Goal: Task Accomplishment & Management: Use online tool/utility

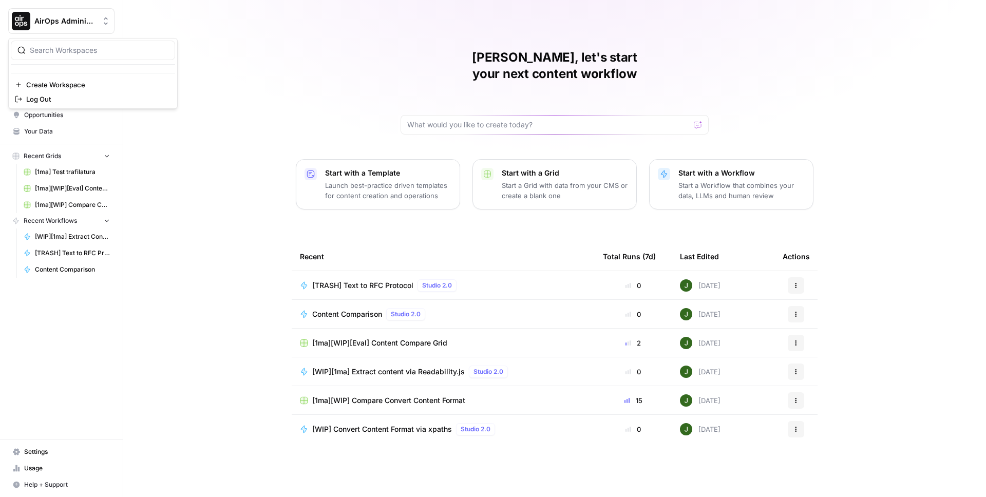
click at [82, 22] on span "AirOps Administrative" at bounding box center [65, 21] width 62 height 10
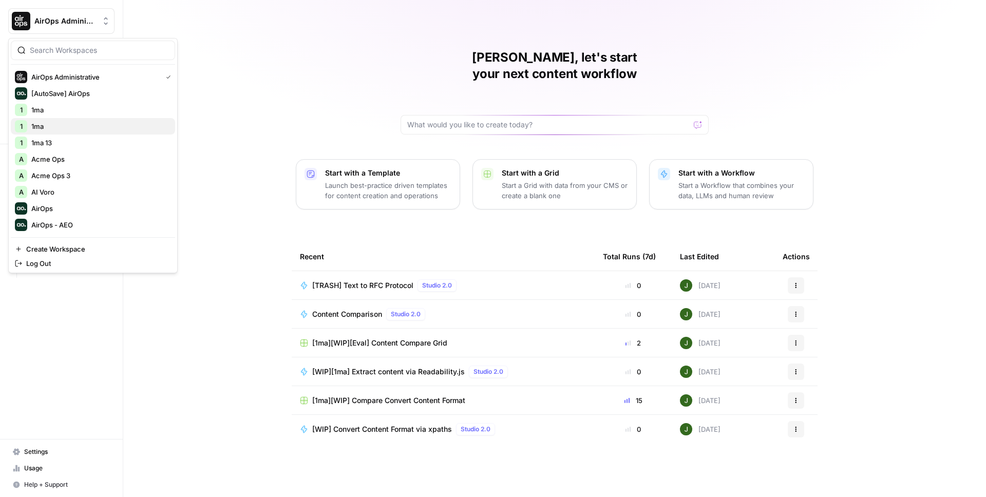
click at [48, 126] on span "1ma" at bounding box center [99, 126] width 136 height 10
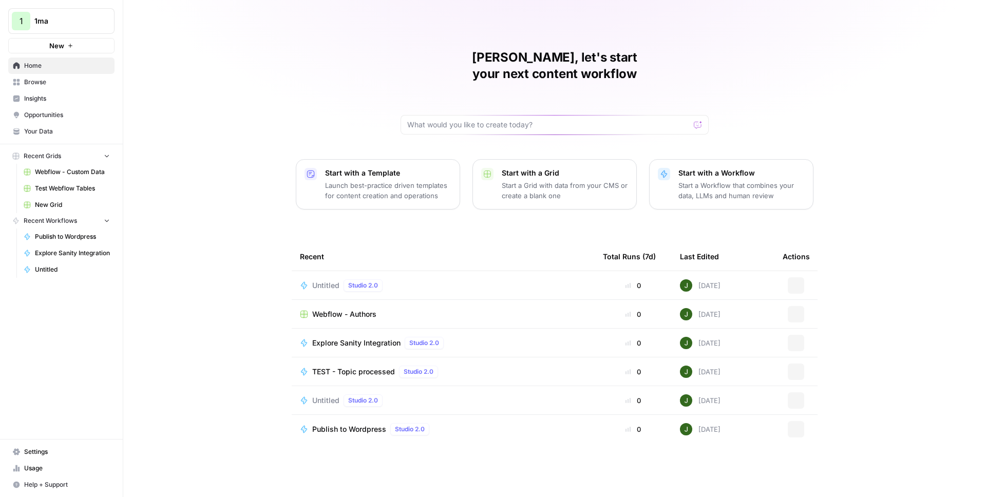
click at [39, 127] on span "Your Data" at bounding box center [67, 131] width 86 height 9
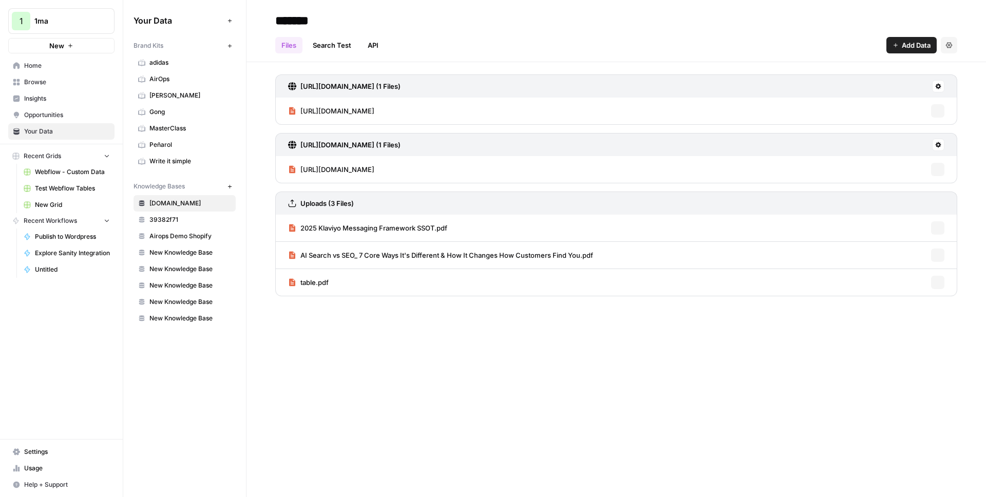
click at [163, 62] on span "adidas" at bounding box center [190, 62] width 82 height 9
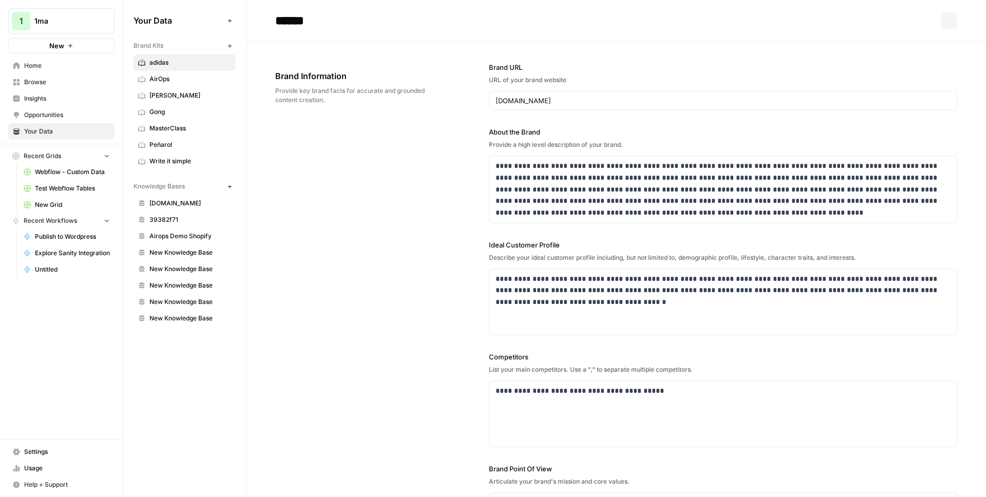
scroll to position [1340, 0]
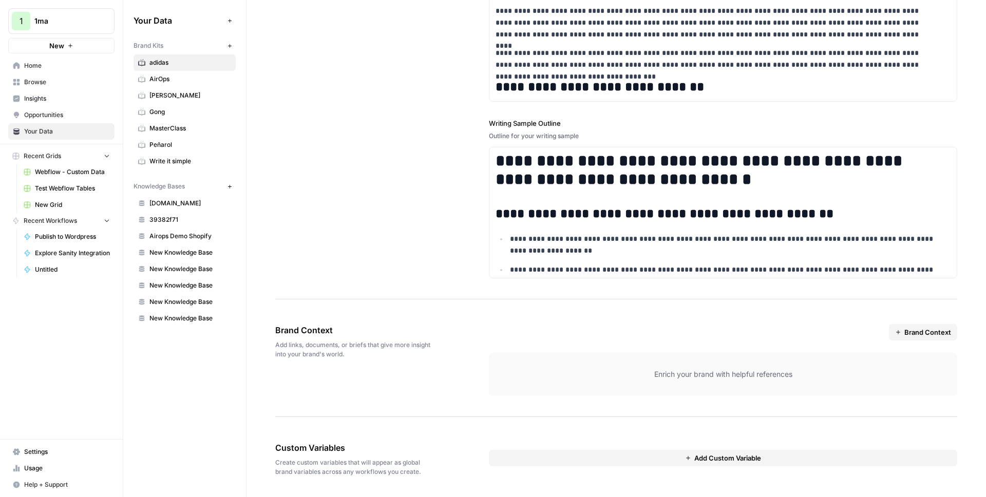
click at [386, 348] on span "Add links, documents, or briefs that give more insight into your brand's world." at bounding box center [353, 350] width 156 height 18
drag, startPoint x: 686, startPoint y: 371, endPoint x: 802, endPoint y: 370, distance: 115.6
click at [802, 370] on p "Enrich your brand with helpful references" at bounding box center [723, 374] width 436 height 10
drag, startPoint x: 359, startPoint y: 444, endPoint x: 266, endPoint y: 442, distance: 92.5
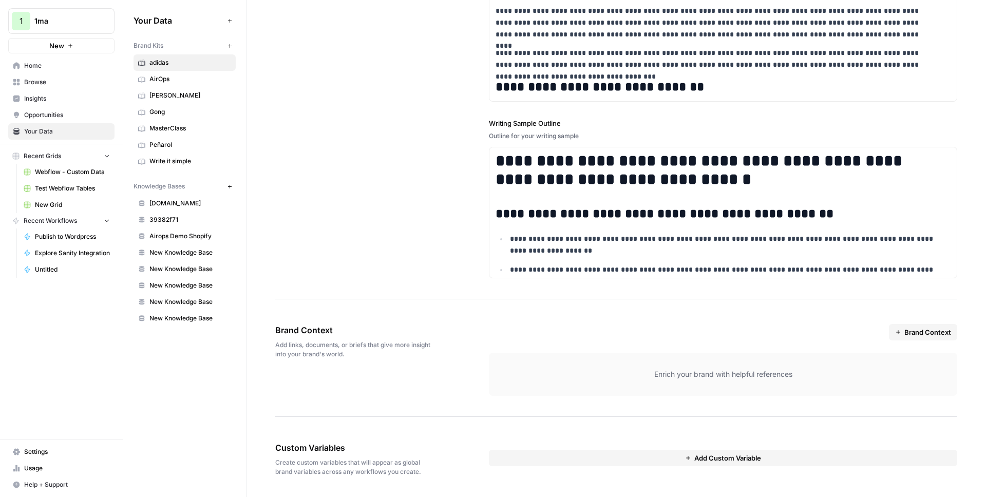
drag, startPoint x: 341, startPoint y: 330, endPoint x: 270, endPoint y: 328, distance: 70.9
drag, startPoint x: 659, startPoint y: 375, endPoint x: 798, endPoint y: 373, distance: 139.2
click at [797, 373] on p "Enrich your brand with helpful references" at bounding box center [723, 374] width 436 height 10
click at [798, 373] on p "Enrich your brand with helpful references" at bounding box center [723, 374] width 436 height 10
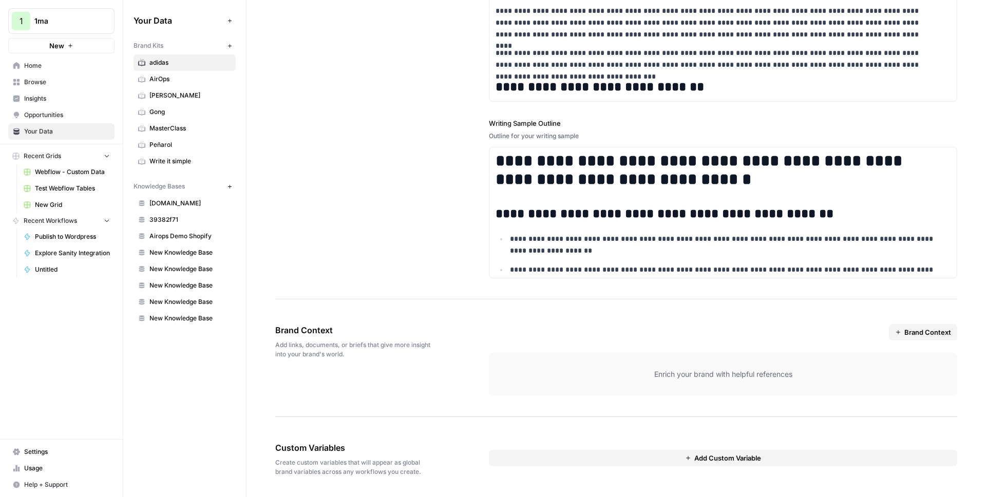
click at [917, 328] on span "Brand Context" at bounding box center [928, 332] width 47 height 10
click at [921, 358] on span "Import from URL" at bounding box center [928, 356] width 52 height 10
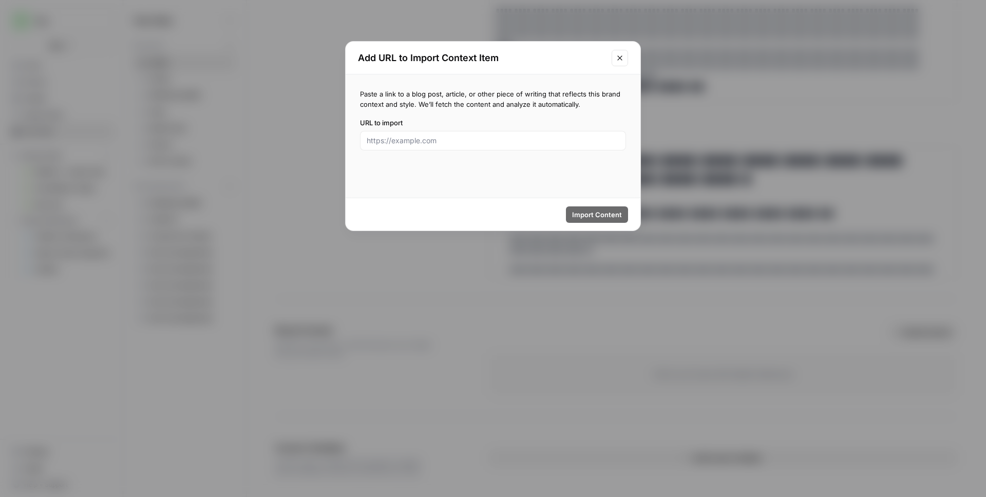
click at [493, 146] on div at bounding box center [493, 141] width 266 height 20
click at [491, 142] on input "URL to import" at bounding box center [493, 141] width 253 height 10
type input "https://1ma.dev"
click at [592, 212] on span "Import Content" at bounding box center [597, 215] width 50 height 10
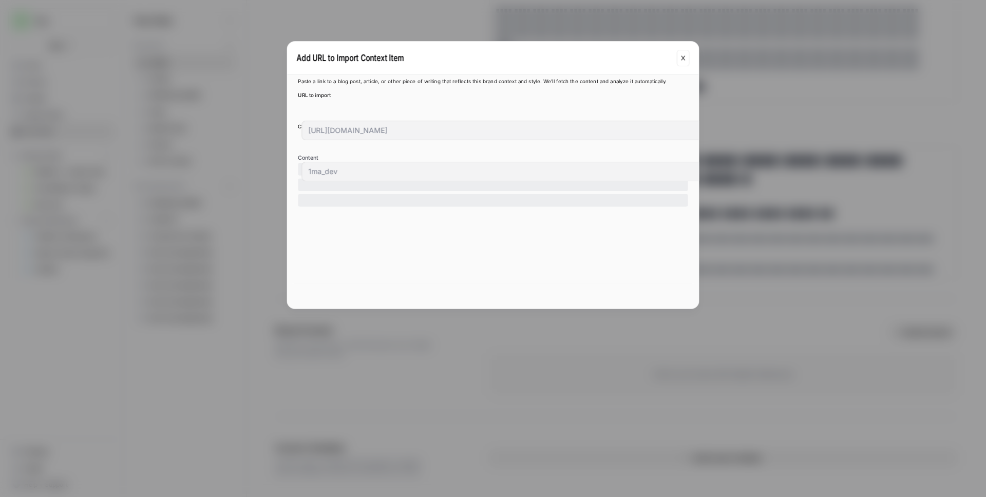
scroll to position [1330, 0]
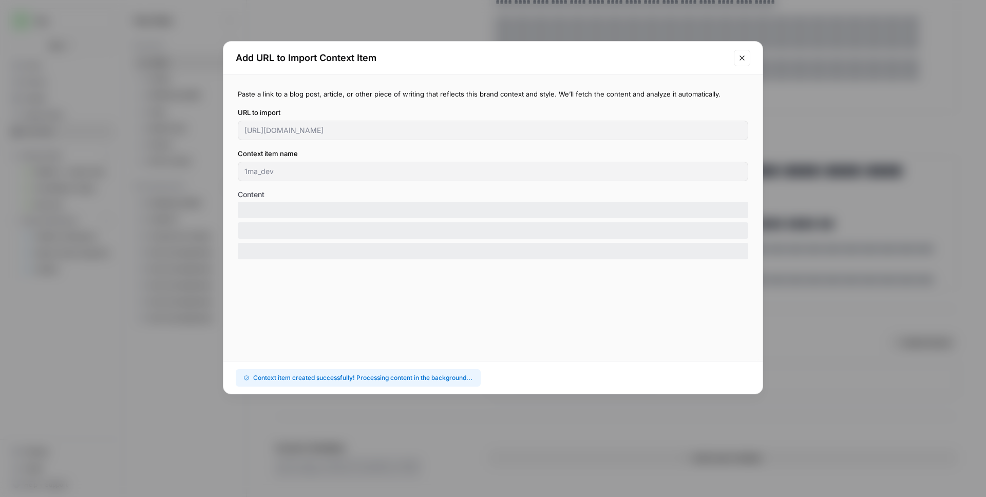
drag, startPoint x: 272, startPoint y: 195, endPoint x: 236, endPoint y: 195, distance: 36.5
click at [236, 195] on div "Paste a link to a blog post, article, or other piece of writing that reflects t…" at bounding box center [492, 217] width 539 height 287
click at [540, 238] on div at bounding box center [493, 230] width 511 height 16
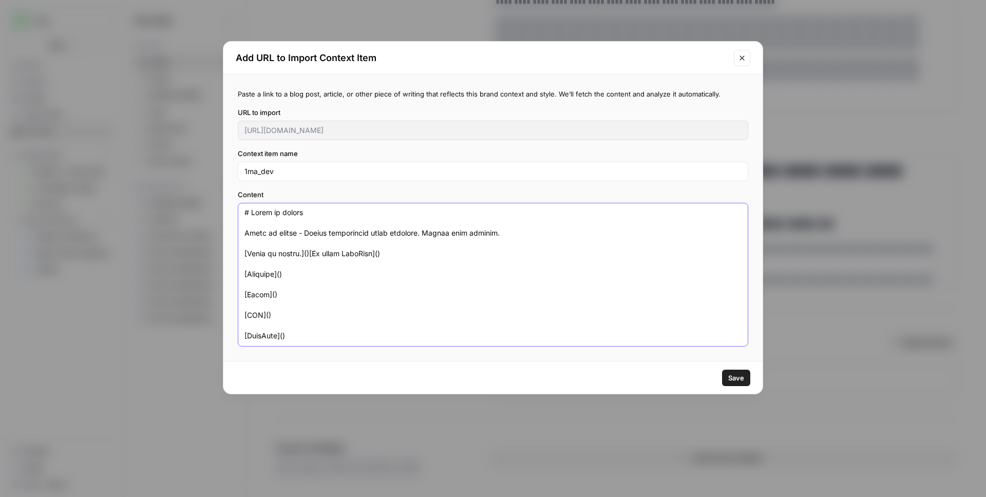
click at [413, 257] on textarea "Content" at bounding box center [493, 275] width 497 height 135
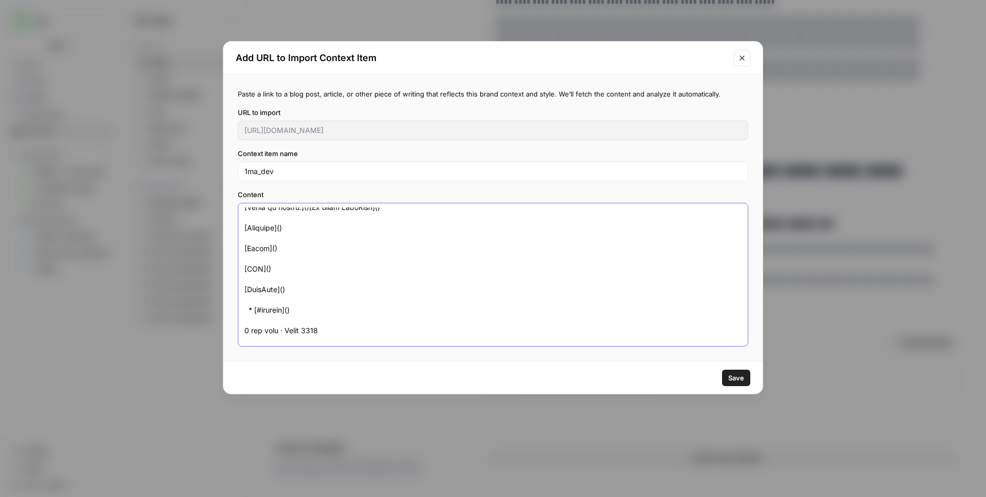
scroll to position [0, 0]
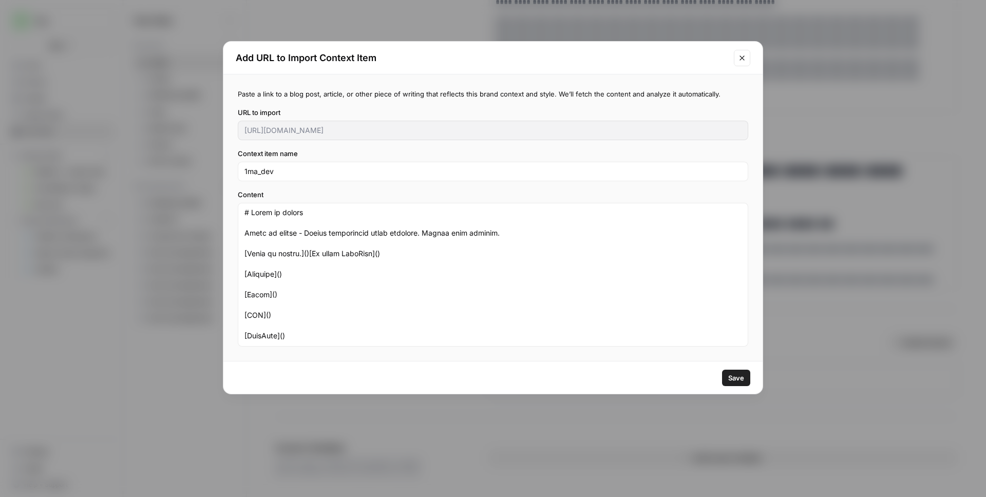
click at [742, 60] on icon "Close modal" at bounding box center [742, 58] width 8 height 8
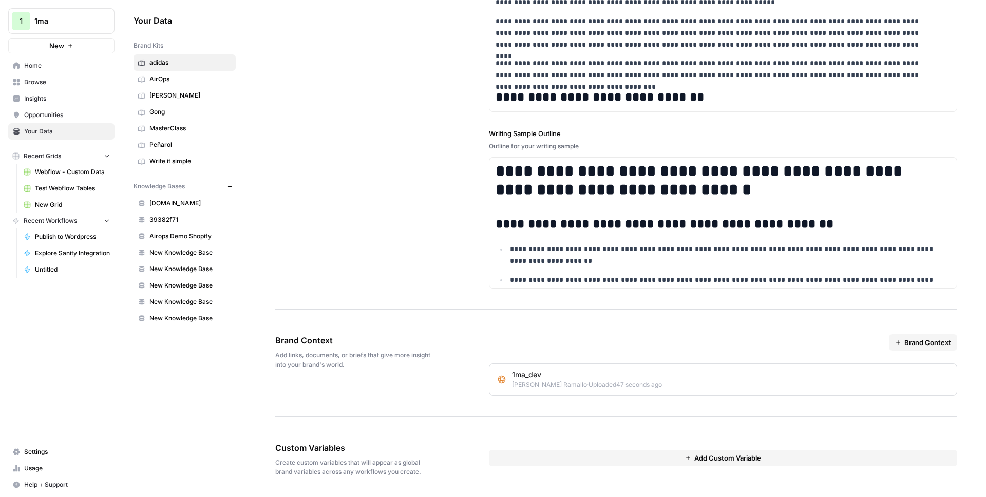
drag, startPoint x: 925, startPoint y: 375, endPoint x: 933, endPoint y: 374, distance: 7.7
click at [933, 374] on div "1ma_dev Juan Manuel Ramallo · Uploaded 47 seconds ago" at bounding box center [723, 380] width 451 height 20
click at [905, 344] on span "Brand Context" at bounding box center [928, 343] width 47 height 10
click at [914, 368] on span "Import from URL" at bounding box center [928, 367] width 52 height 10
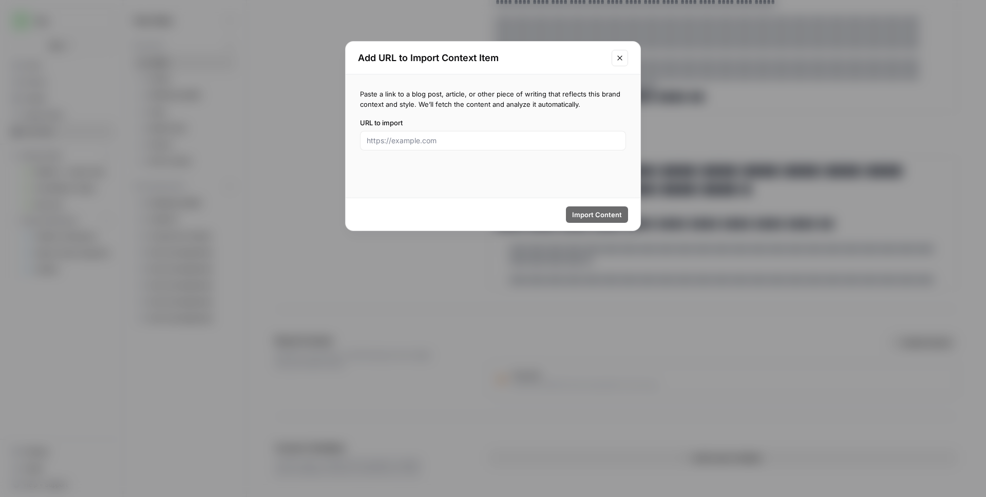
click at [446, 133] on div at bounding box center [493, 141] width 266 height 20
click at [451, 143] on input "URL to import" at bounding box center [493, 141] width 253 height 10
click at [614, 61] on button "Close modal" at bounding box center [620, 58] width 16 height 16
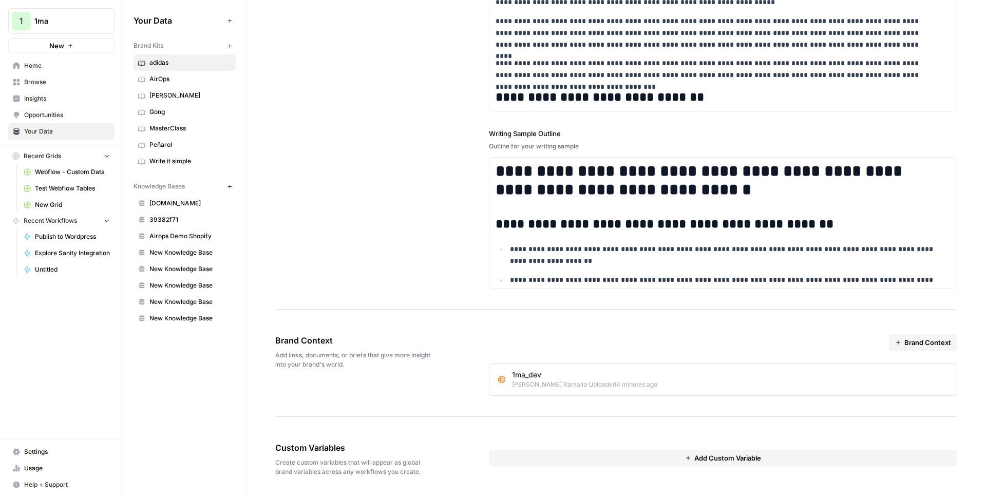
scroll to position [1324, 0]
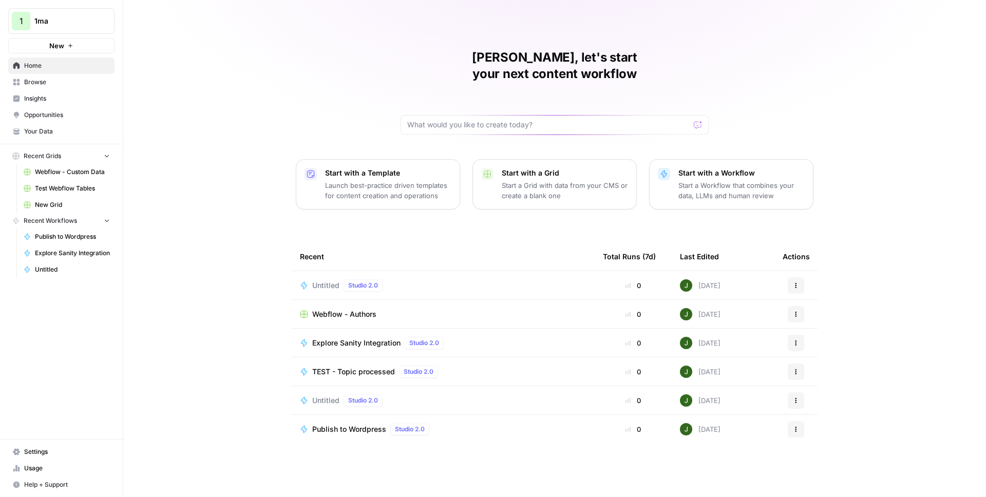
click at [72, 46] on icon "button" at bounding box center [70, 46] width 6 height 6
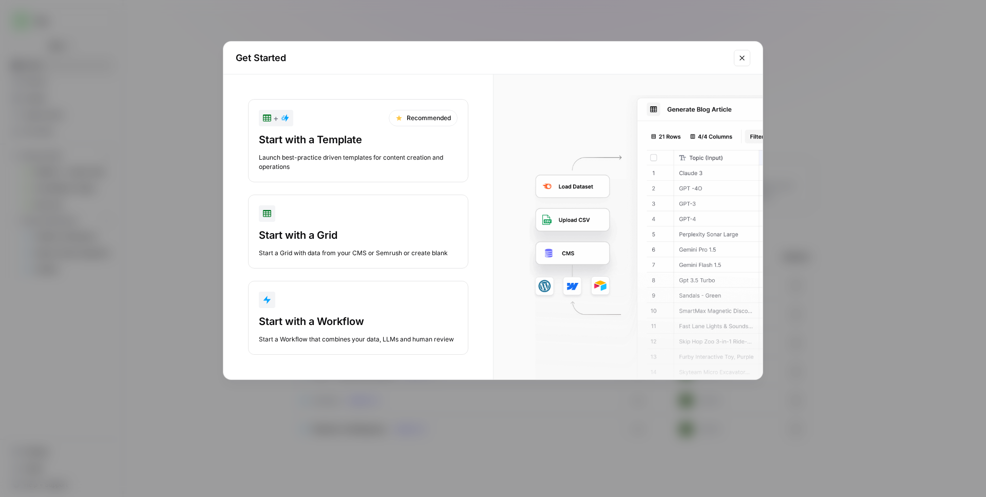
click at [357, 224] on button "Start with a Grid Start a Grid with data from your CMS or Semrush or create bla…" at bounding box center [358, 232] width 220 height 74
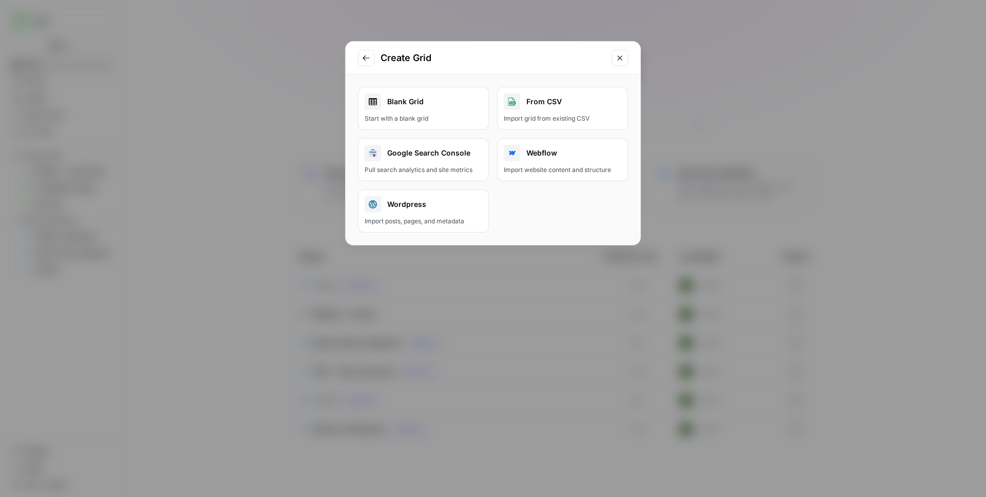
click at [521, 155] on div "Webflow" at bounding box center [563, 153] width 118 height 16
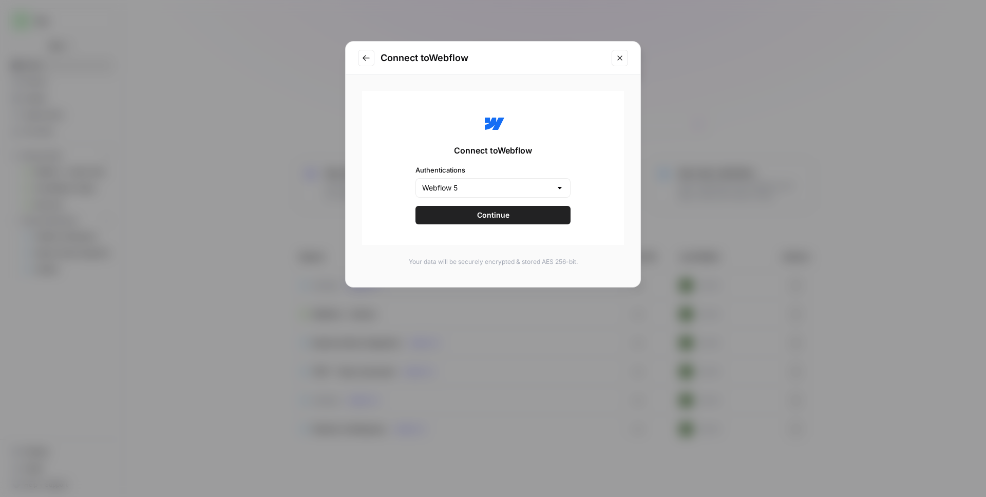
click at [582, 64] on h2 "Connect to Webflow" at bounding box center [493, 58] width 225 height 14
click at [620, 60] on icon "Close modal" at bounding box center [620, 58] width 8 height 8
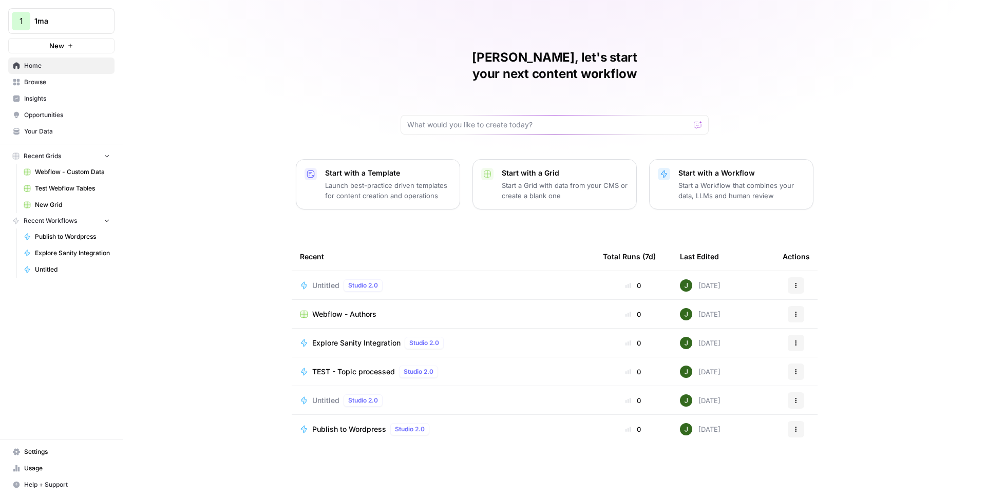
click at [57, 82] on span "Browse" at bounding box center [67, 82] width 86 height 9
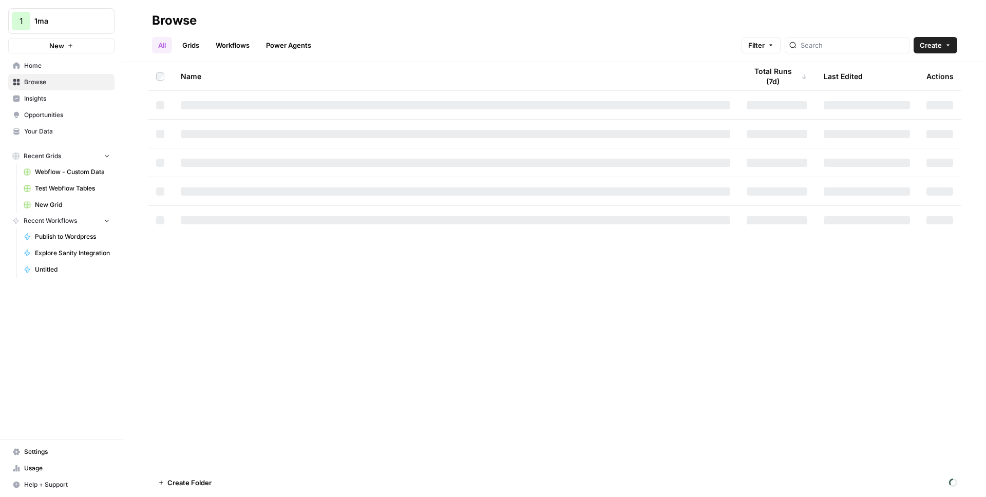
drag, startPoint x: 960, startPoint y: 47, endPoint x: 947, endPoint y: 46, distance: 13.4
click at [953, 47] on header "Browse All Grids Workflows Power Agents Filter Create" at bounding box center [554, 31] width 863 height 62
click at [947, 46] on icon "button" at bounding box center [948, 45] width 6 height 6
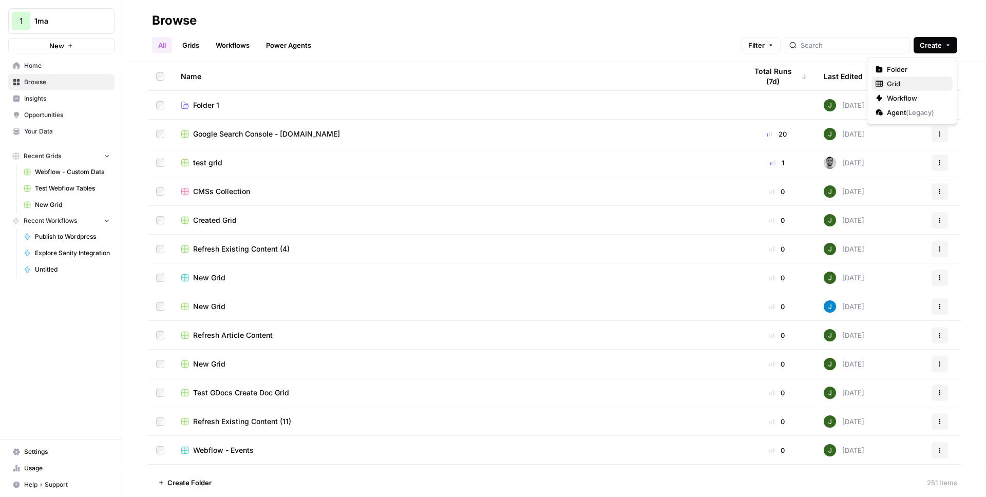
click at [896, 80] on span "Grid" at bounding box center [916, 84] width 58 height 10
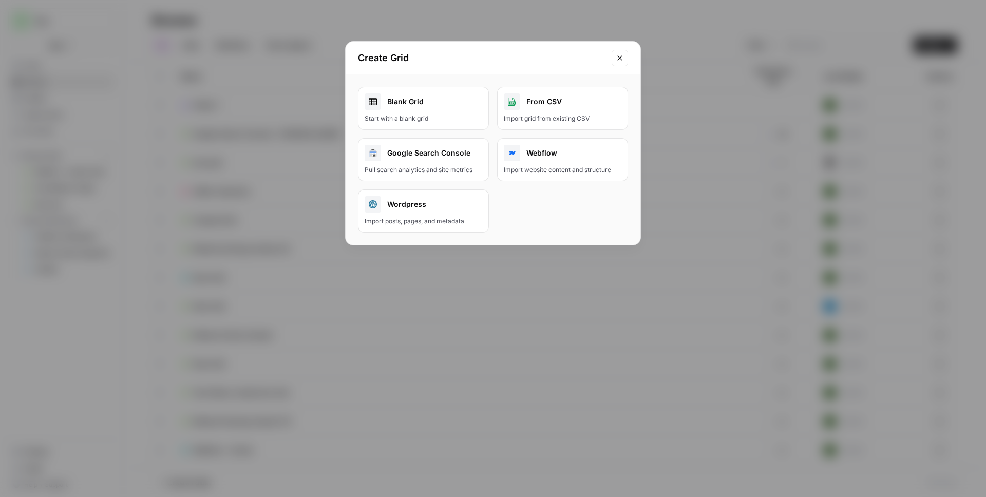
click at [532, 152] on div "Webflow" at bounding box center [563, 153] width 118 height 16
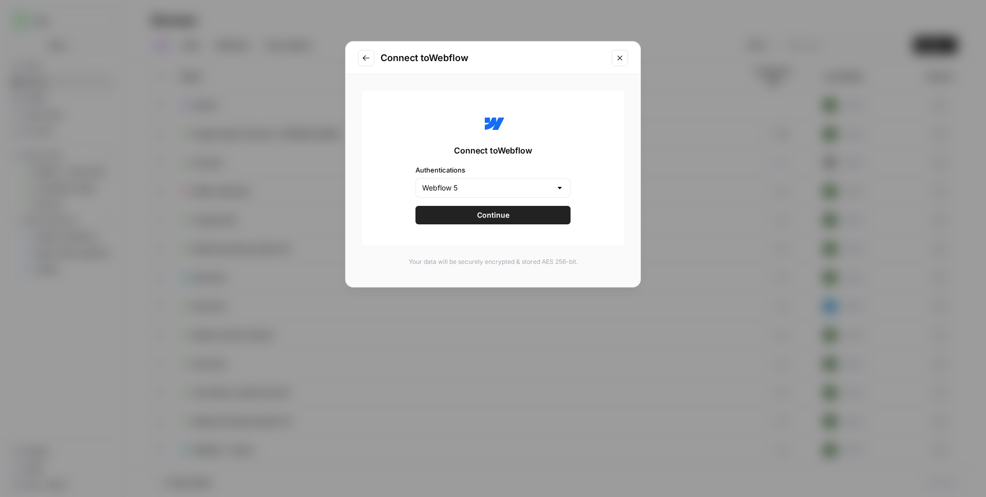
click at [528, 70] on div "Connect to Webflow" at bounding box center [493, 58] width 295 height 33
click at [366, 58] on icon "Go to previous step" at bounding box center [366, 58] width 7 height 6
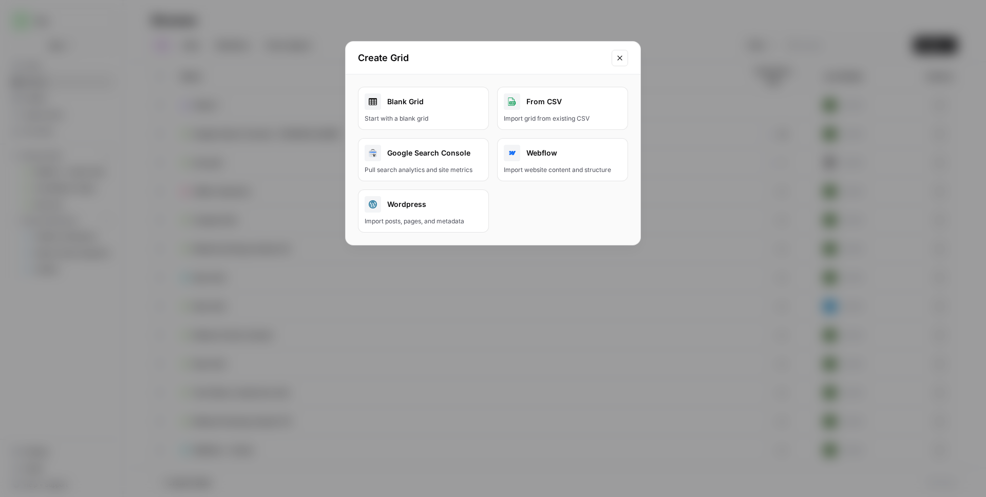
click at [438, 199] on div "Wordpress" at bounding box center [424, 204] width 118 height 16
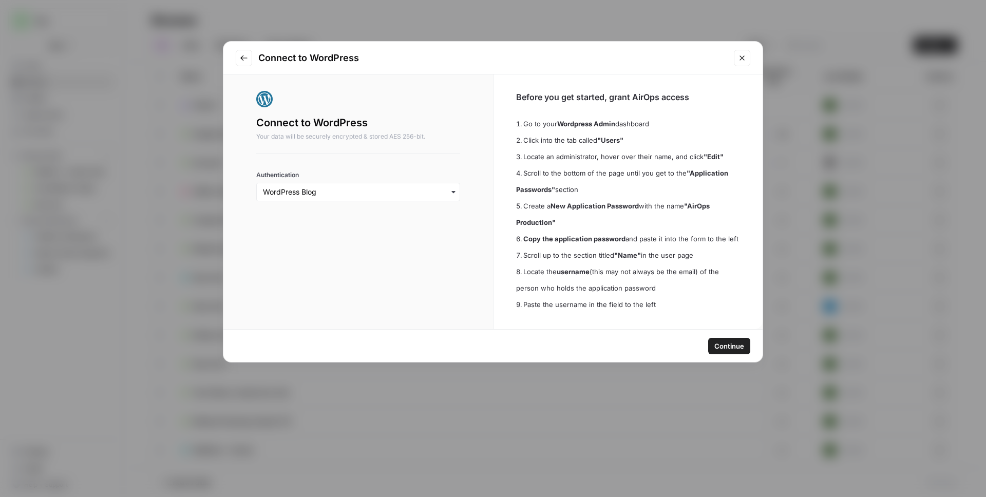
click at [246, 56] on icon "Go to previous step" at bounding box center [244, 58] width 8 height 8
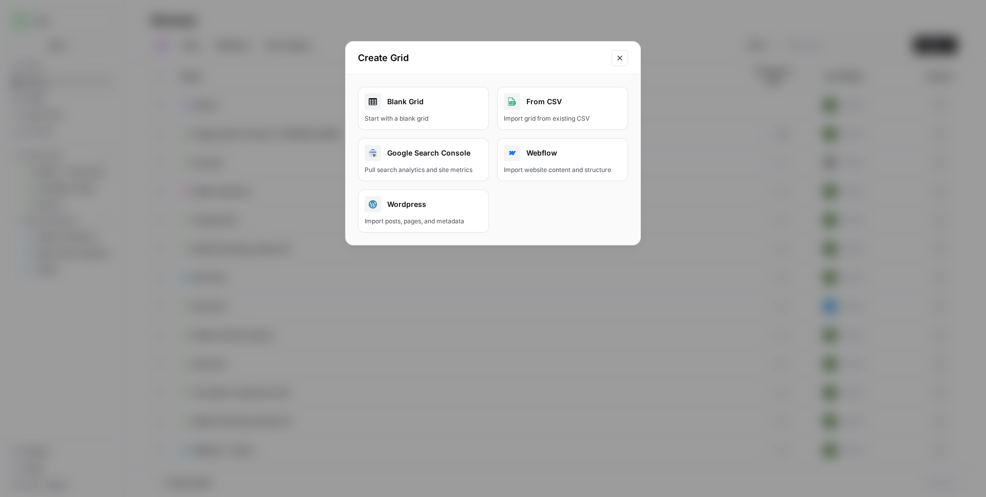
click at [616, 62] on button "Close modal" at bounding box center [620, 58] width 16 height 16
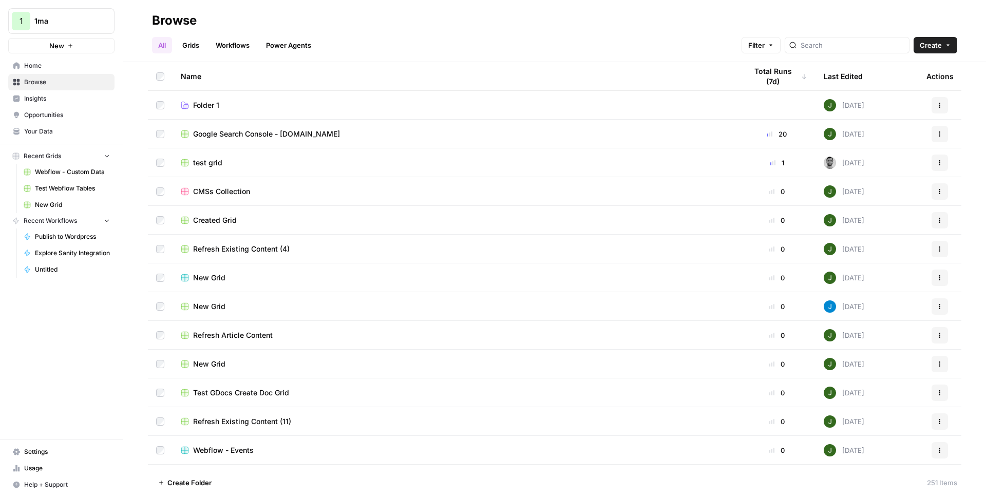
click at [66, 131] on span "Your Data" at bounding box center [67, 131] width 86 height 9
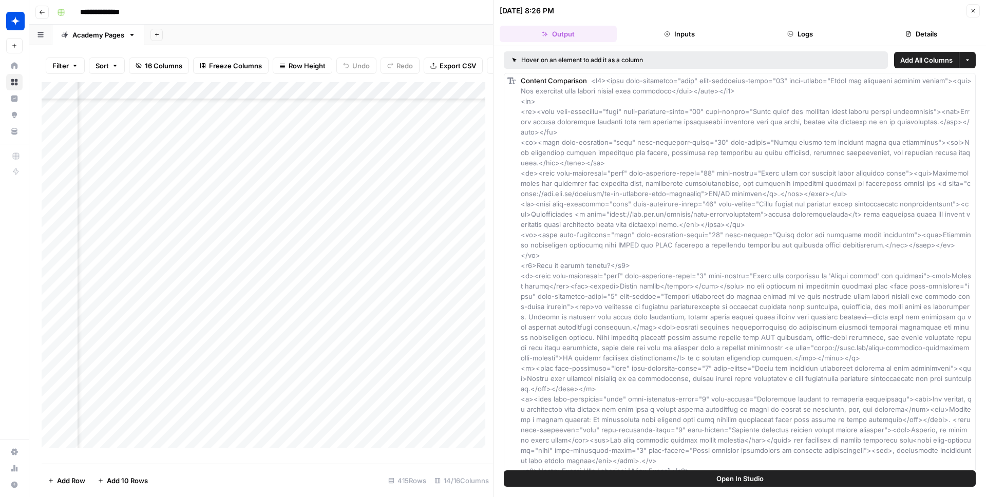
click at [914, 34] on button "Details" at bounding box center [921, 34] width 117 height 16
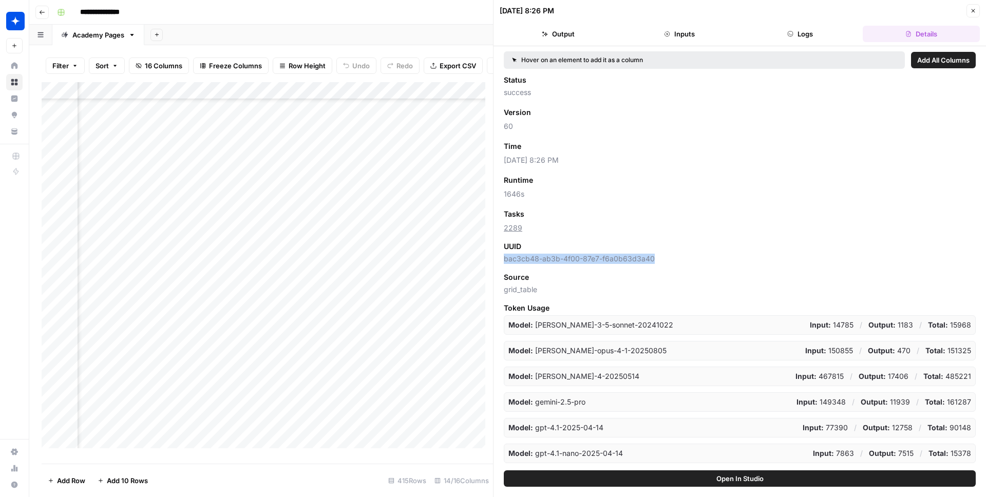
drag, startPoint x: 659, startPoint y: 259, endPoint x: 501, endPoint y: 258, distance: 157.7
click at [501, 258] on div "Hover on an element to add it as a column Add All Columns Status success Versio…" at bounding box center [740, 258] width 493 height 424
copy span "bac3cb48-ab3b-4f00-87e7-f6a0b63d3a40"
click at [793, 32] on icon "button" at bounding box center [791, 33] width 5 height 5
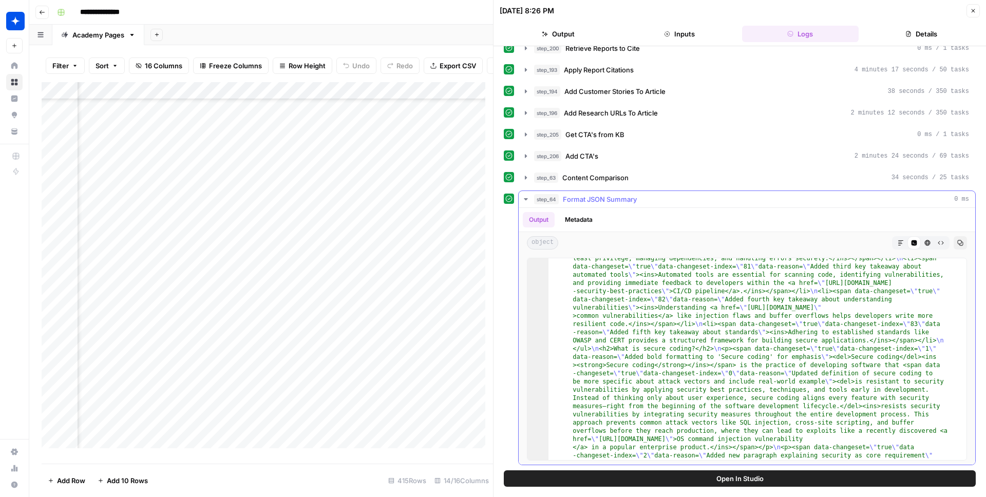
scroll to position [70, 0]
click at [530, 177] on icon "button" at bounding box center [526, 178] width 8 height 8
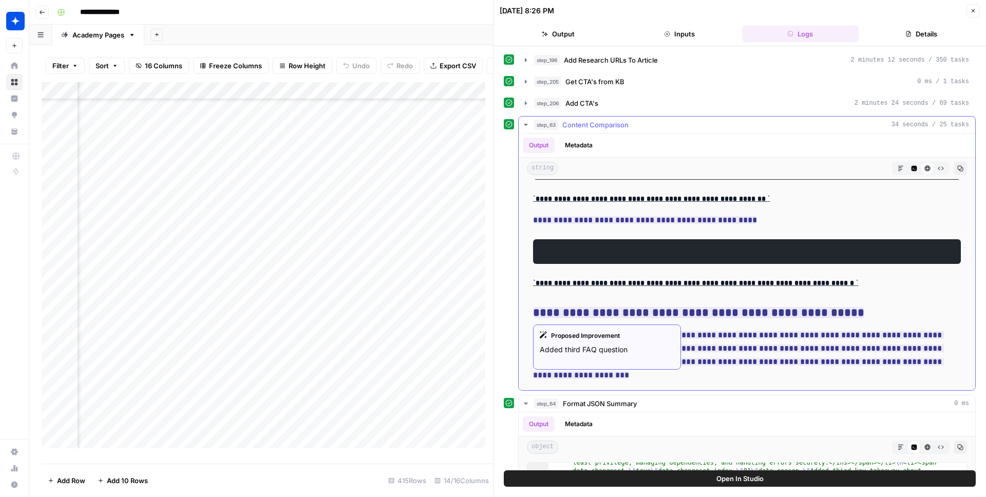
scroll to position [6538, 0]
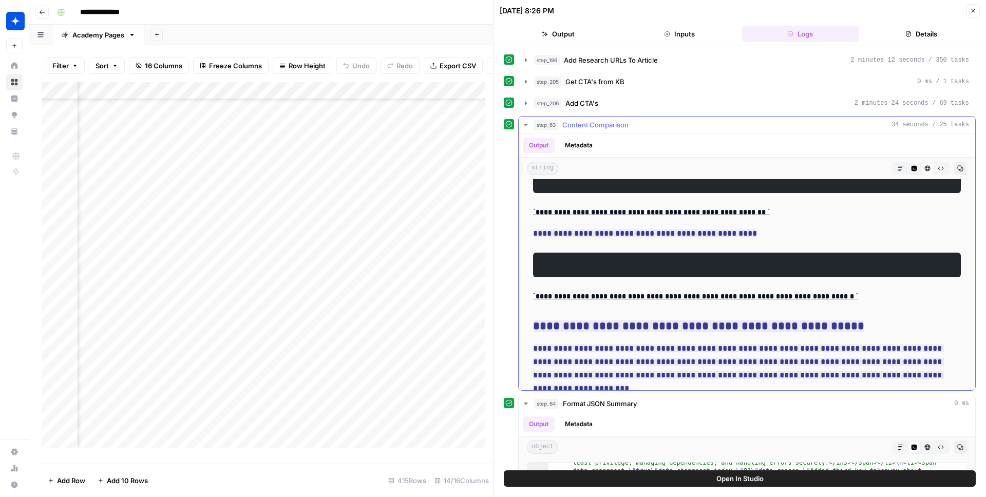
click at [658, 277] on pre at bounding box center [747, 265] width 428 height 25
click at [908, 164] on button "Code Editor" at bounding box center [914, 168] width 13 height 13
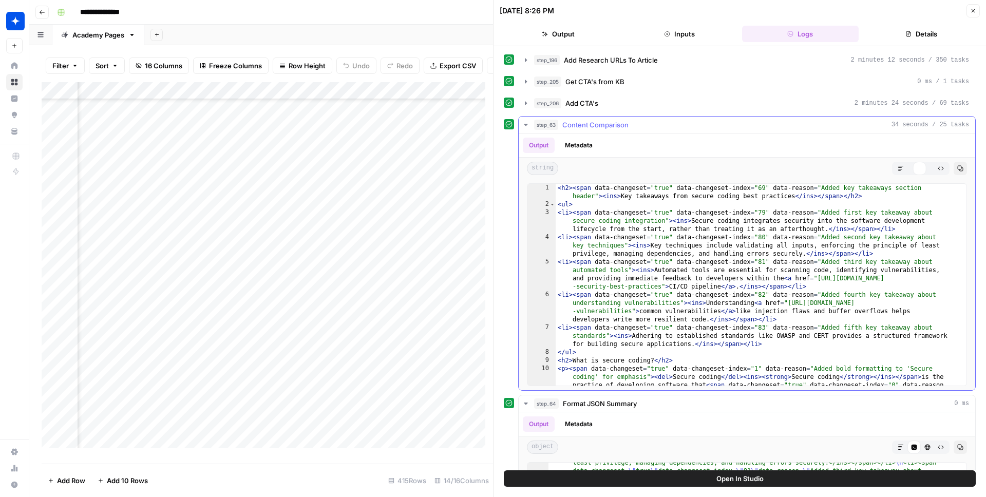
scroll to position [0, 0]
type textarea "**********"
click at [705, 301] on div "< h2 > < span data-changeset = "true" data-changeset-index = "69" data-reason =…" at bounding box center [757, 342] width 403 height 317
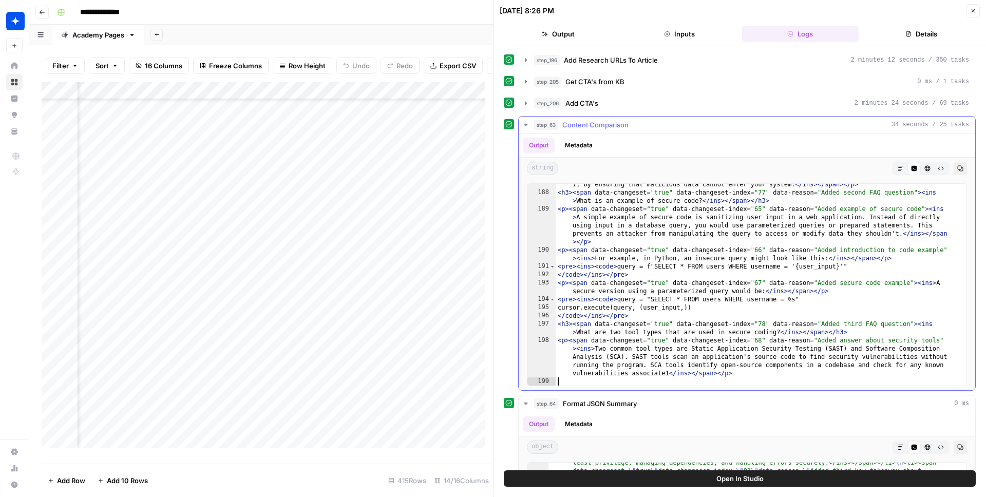
scroll to position [4294, 0]
click at [599, 301] on div "< p > < span data-changeset = "true" data-changeset-index = "64" data-reason = …" at bounding box center [757, 272] width 403 height 251
type textarea "**********"
click at [629, 300] on div "< p > < span data-changeset = "true" data-changeset-index = "64" data-reason = …" at bounding box center [757, 272] width 403 height 251
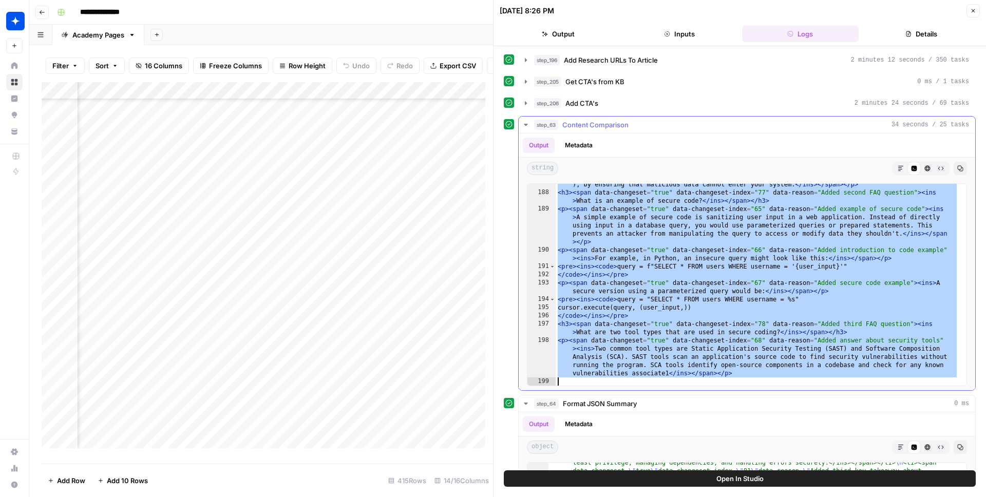
click at [674, 214] on div "< p > < span data-changeset = "true" data-changeset-index = "64" data-reason = …" at bounding box center [757, 272] width 403 height 251
type textarea "**********"
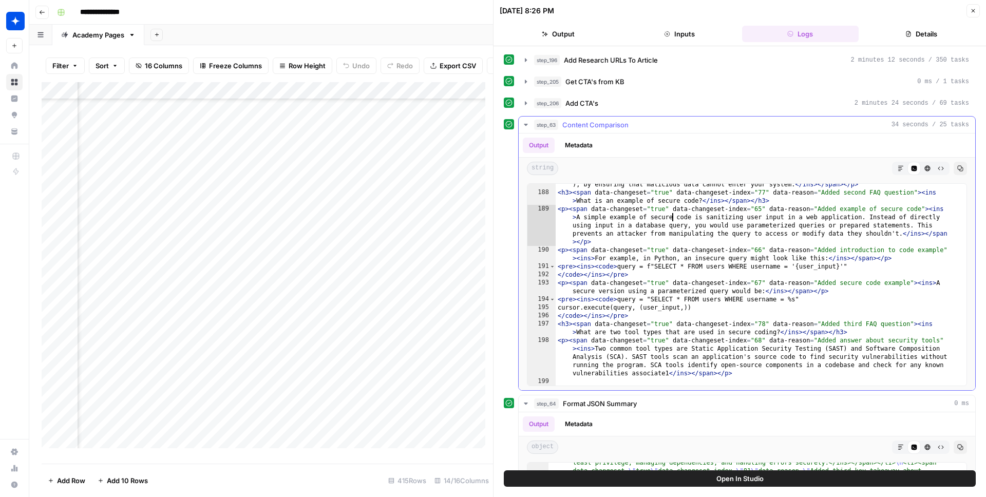
scroll to position [337, 0]
